Goal: Task Accomplishment & Management: Complete application form

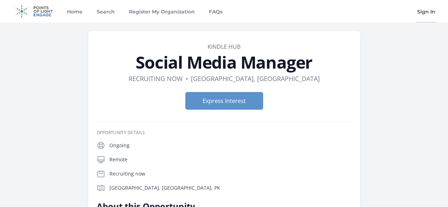
click at [422, 11] on link "Sign In" at bounding box center [426, 11] width 21 height 23
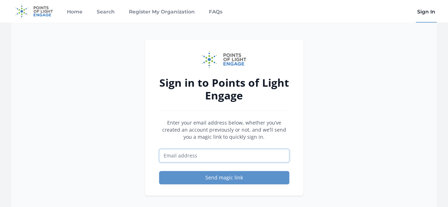
click at [252, 155] on input "Email address" at bounding box center [224, 155] width 130 height 13
type input "exp1445jk@gmail.com"
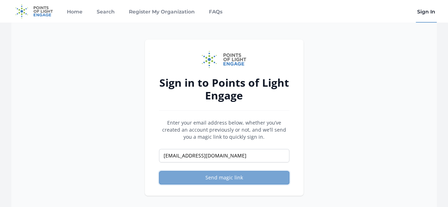
click at [227, 182] on button "Send magic link" at bounding box center [224, 177] width 130 height 13
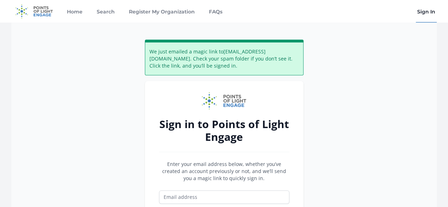
scroll to position [60, 0]
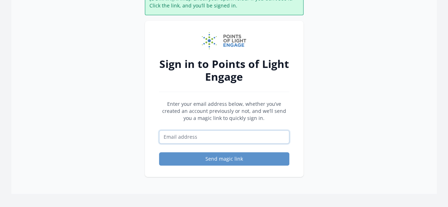
click at [233, 134] on input "Email address" at bounding box center [224, 136] width 130 height 13
type input "exp1445jk@gmailcom"
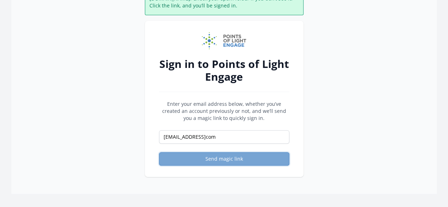
click at [236, 160] on button "Send magic link" at bounding box center [224, 158] width 130 height 13
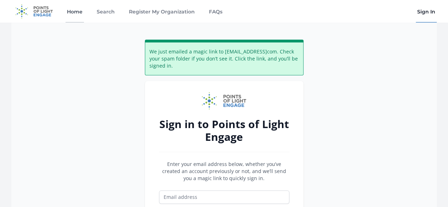
click at [76, 13] on link "Home" at bounding box center [75, 11] width 18 height 23
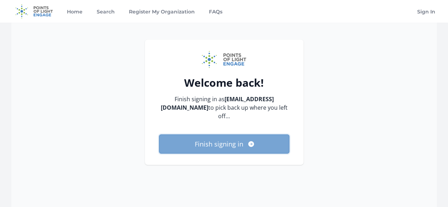
click at [248, 141] on icon "submit" at bounding box center [251, 144] width 7 height 7
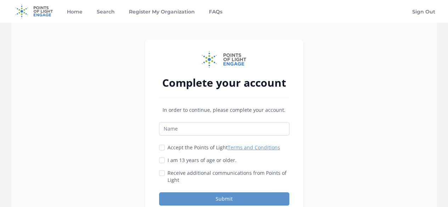
scroll to position [29, 0]
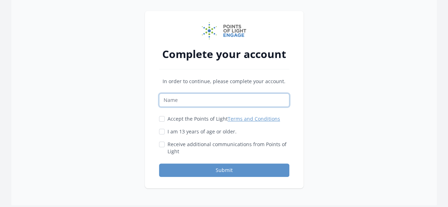
click at [261, 99] on input "Name" at bounding box center [224, 100] width 130 height 13
click at [230, 100] on input "Name" at bounding box center [224, 100] width 130 height 13
type input "Bint K"
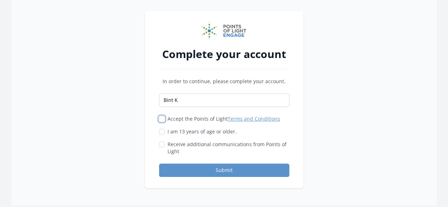
click at [163, 120] on input "Accept the Points of Light Terms and Conditions" at bounding box center [162, 119] width 6 height 6
checkbox input "true"
click at [163, 130] on input "I am 13 years of age or older." at bounding box center [162, 132] width 6 height 6
checkbox input "true"
click at [174, 167] on button "Submit" at bounding box center [224, 170] width 130 height 13
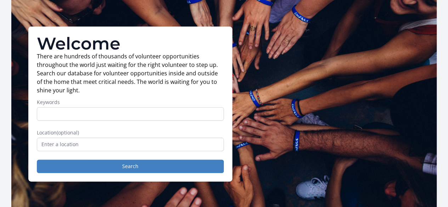
scroll to position [34, 0]
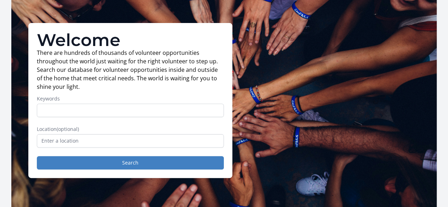
click at [103, 113] on input "Keywords" at bounding box center [130, 110] width 187 height 13
click at [96, 90] on p "There are hundreds of thousands of volunteer opportunities throughout the world…" at bounding box center [130, 70] width 187 height 43
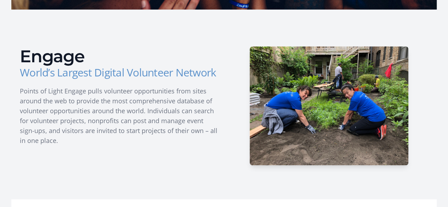
scroll to position [238, 0]
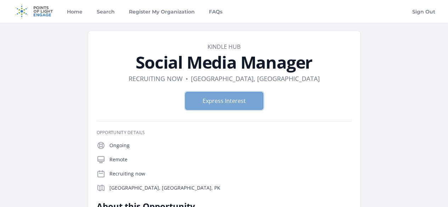
click at [227, 104] on button "Express Interest" at bounding box center [224, 101] width 78 height 18
